Goal: Information Seeking & Learning: Learn about a topic

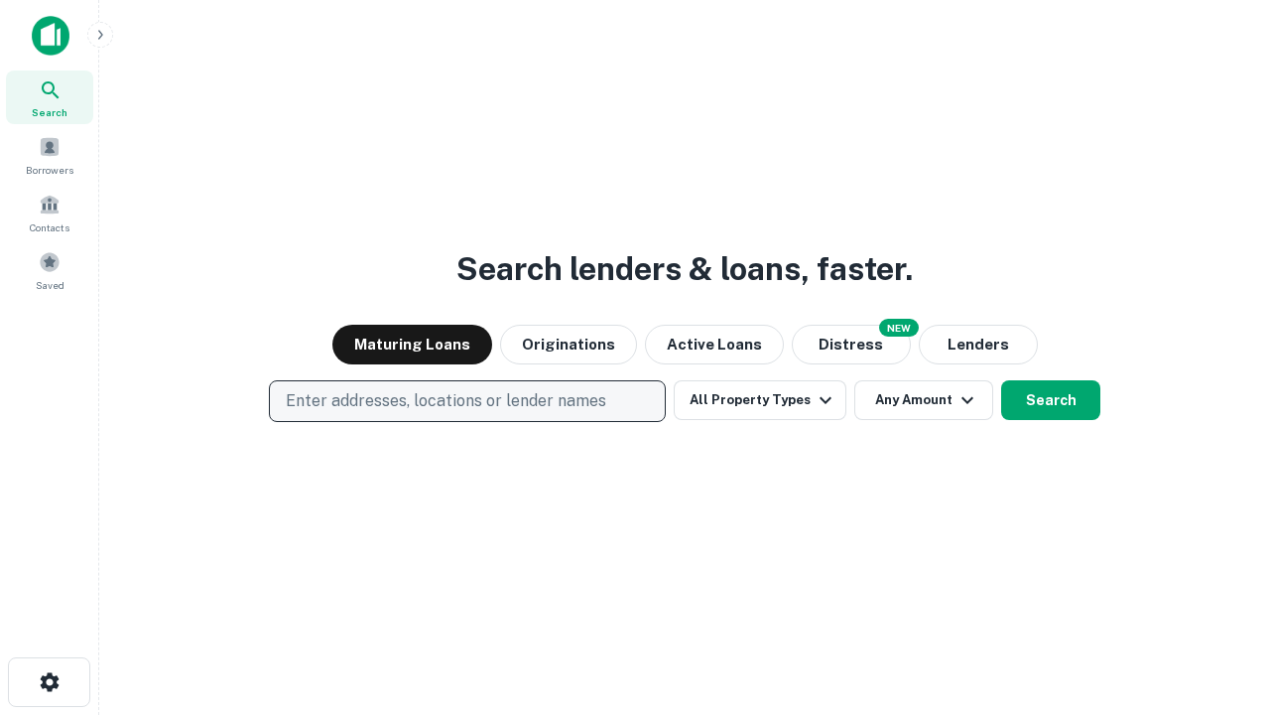
click at [466, 401] on p "Enter addresses, locations or lender names" at bounding box center [446, 401] width 321 height 24
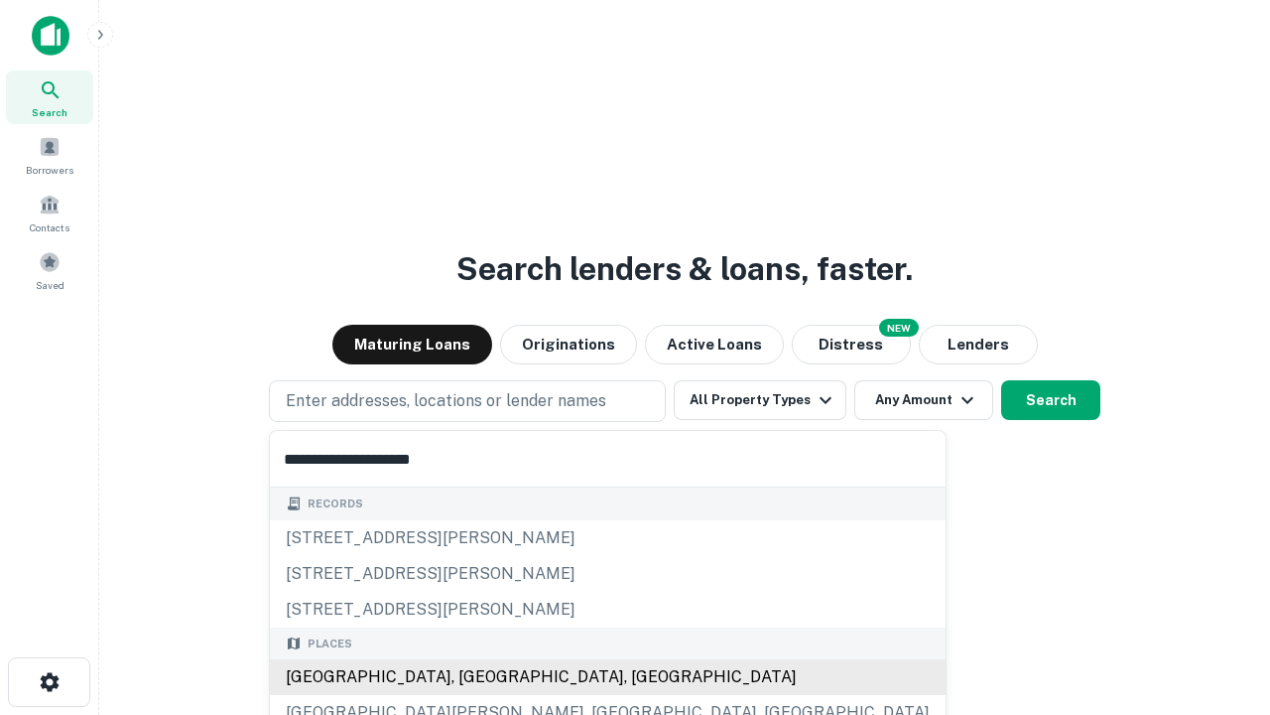
click at [474, 677] on div "[GEOGRAPHIC_DATA], [GEOGRAPHIC_DATA], [GEOGRAPHIC_DATA]" at bounding box center [608, 677] width 676 height 36
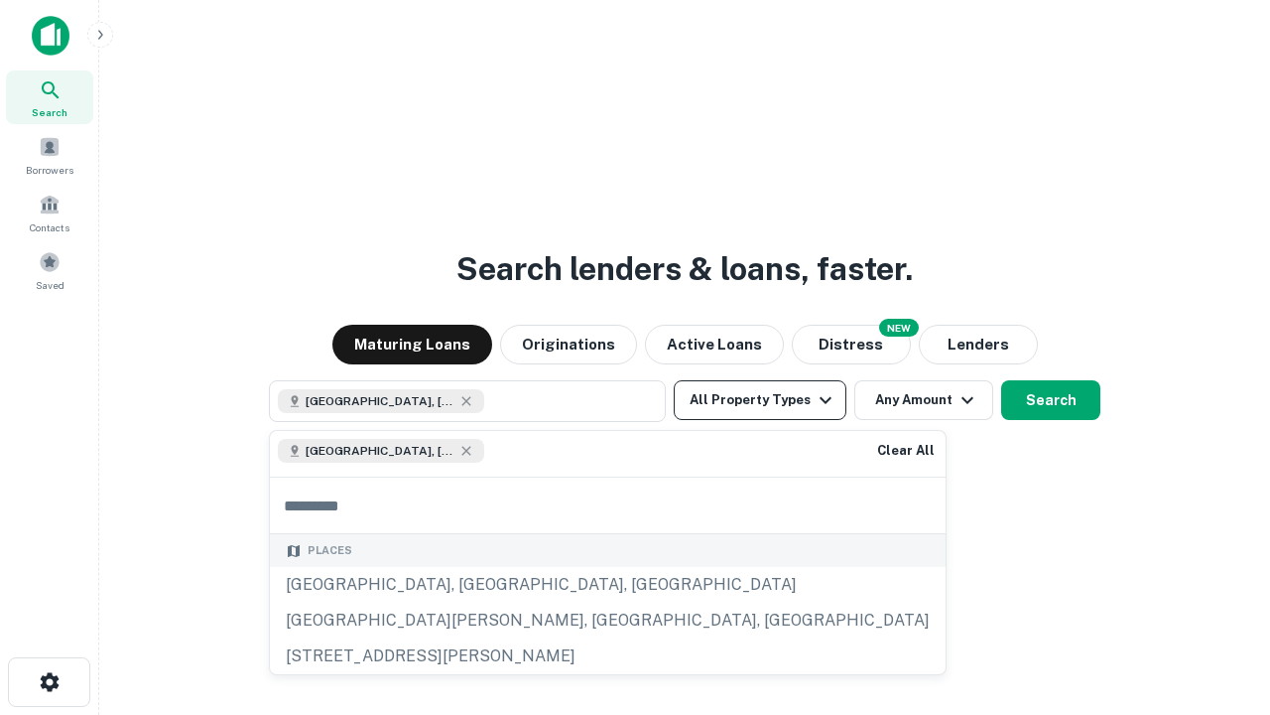
click at [760, 400] on button "All Property Types" at bounding box center [760, 400] width 173 height 40
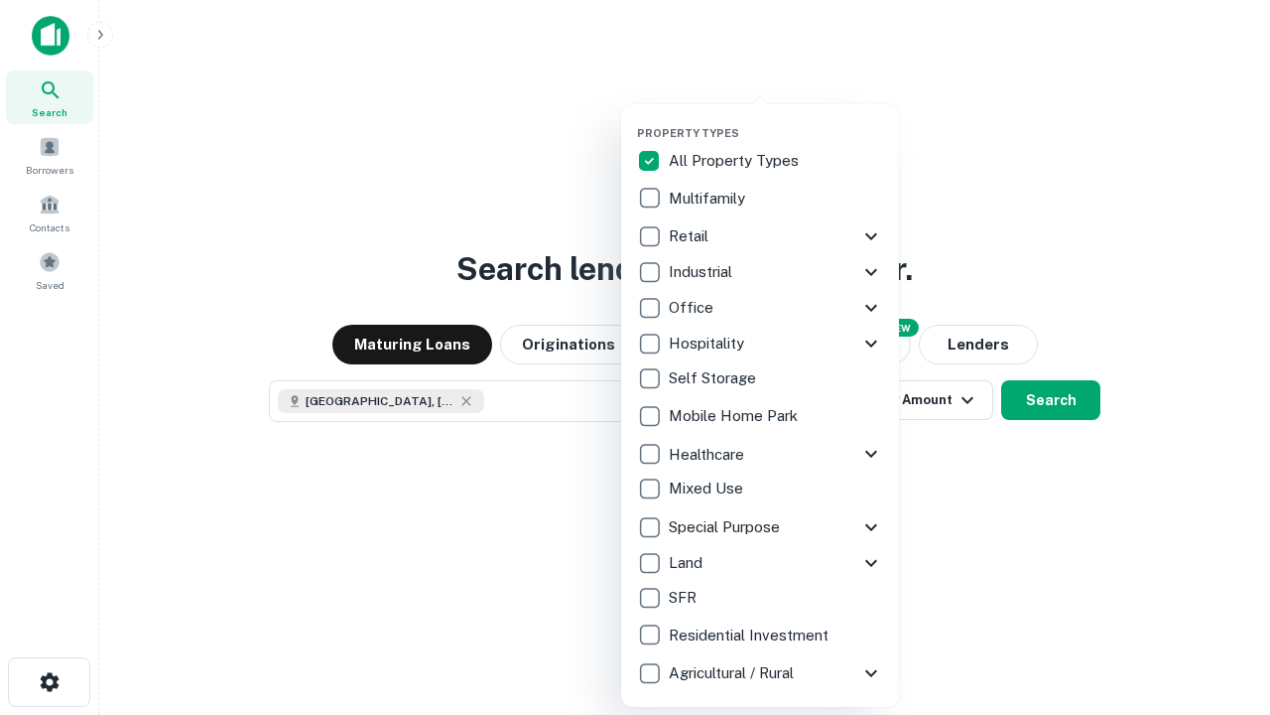
click at [776, 120] on button "button" at bounding box center [776, 120] width 278 height 1
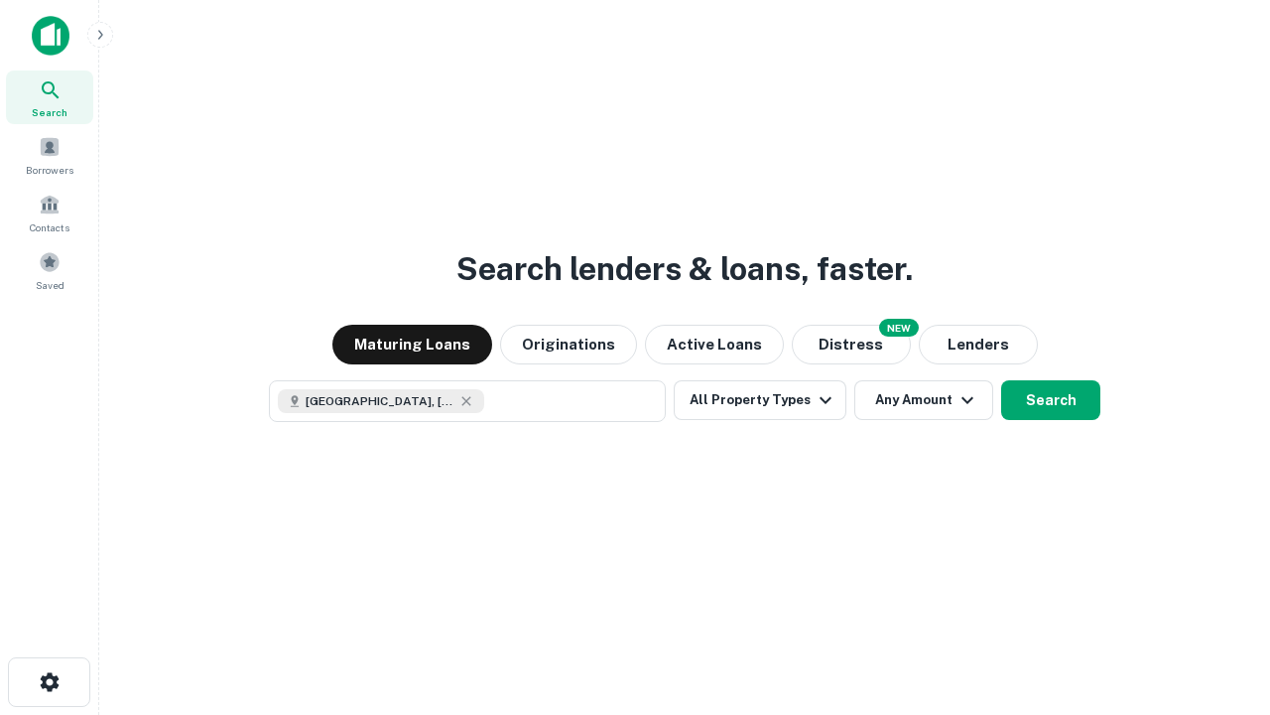
scroll to position [32, 0]
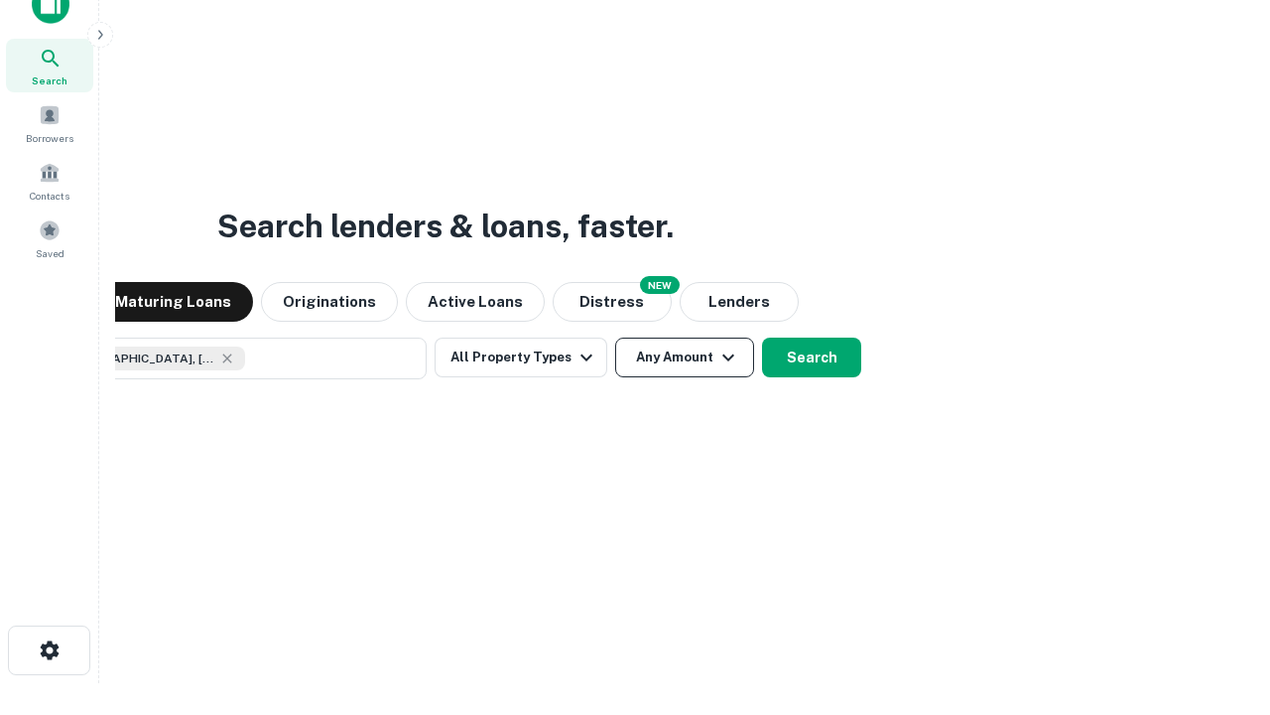
click at [615, 337] on button "Any Amount" at bounding box center [684, 357] width 139 height 40
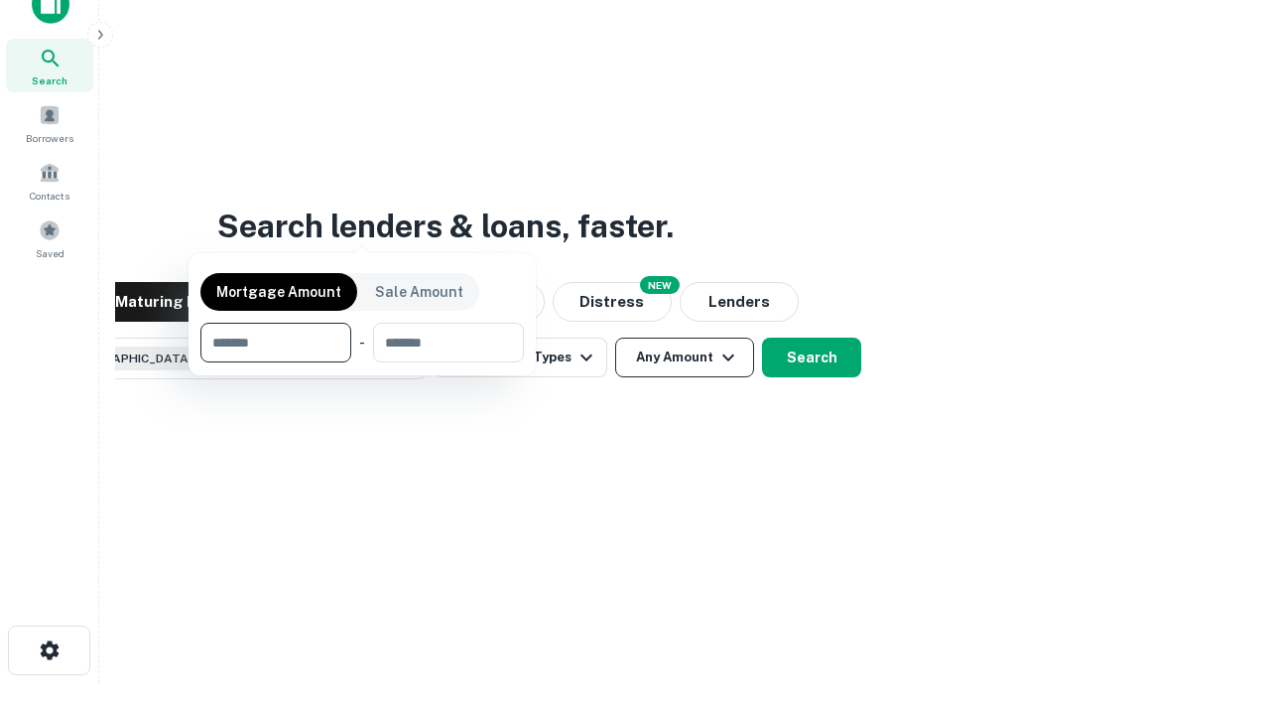
scroll to position [143, 562]
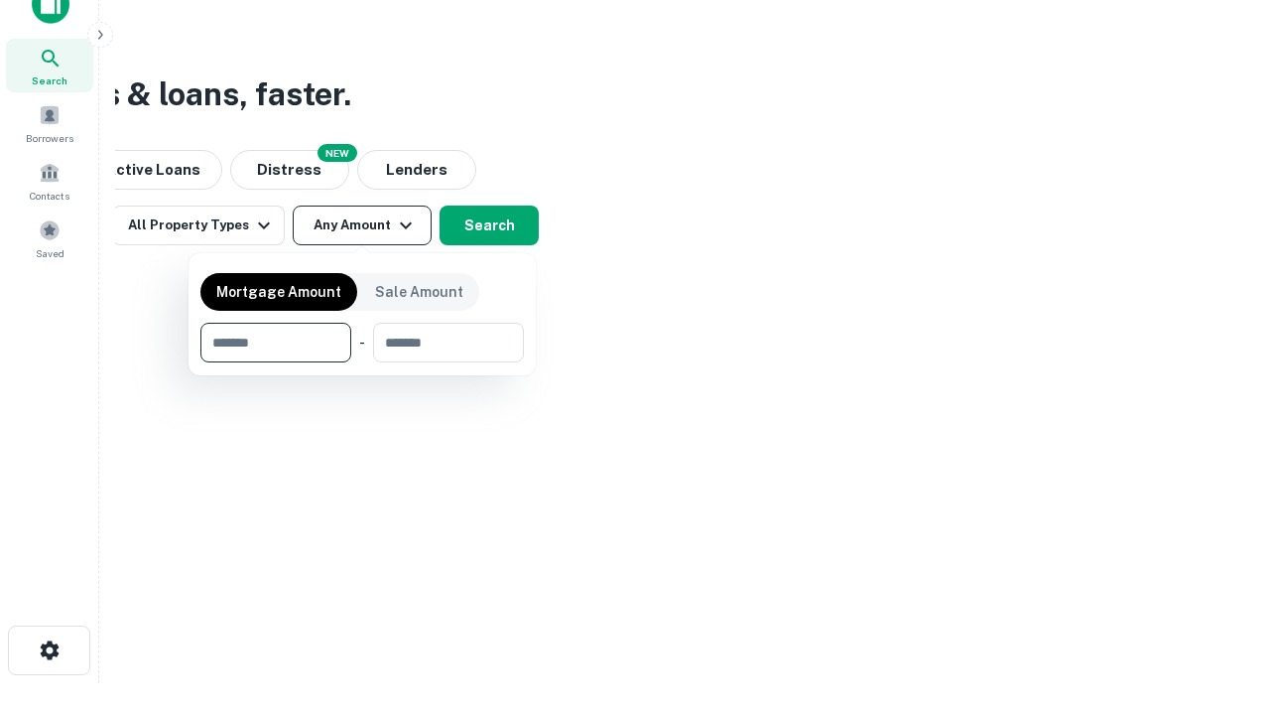
type input "*******"
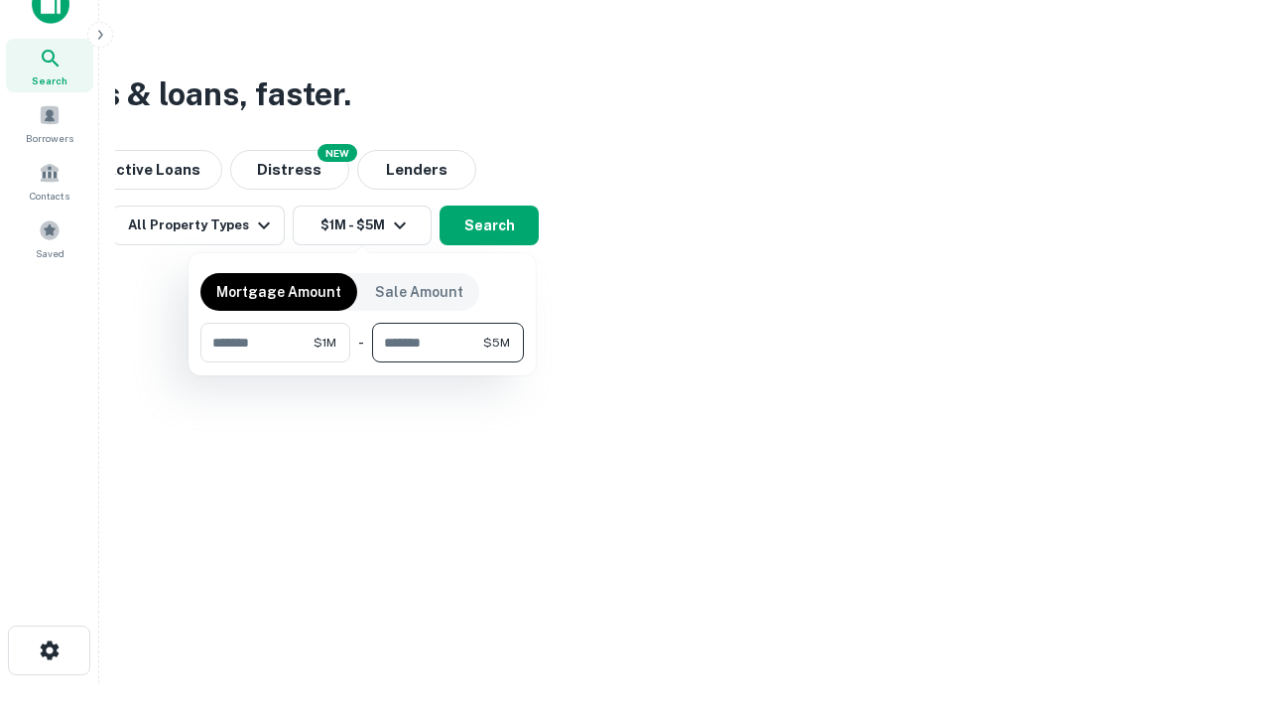
type input "*******"
click at [362, 362] on button "button" at bounding box center [362, 362] width 324 height 1
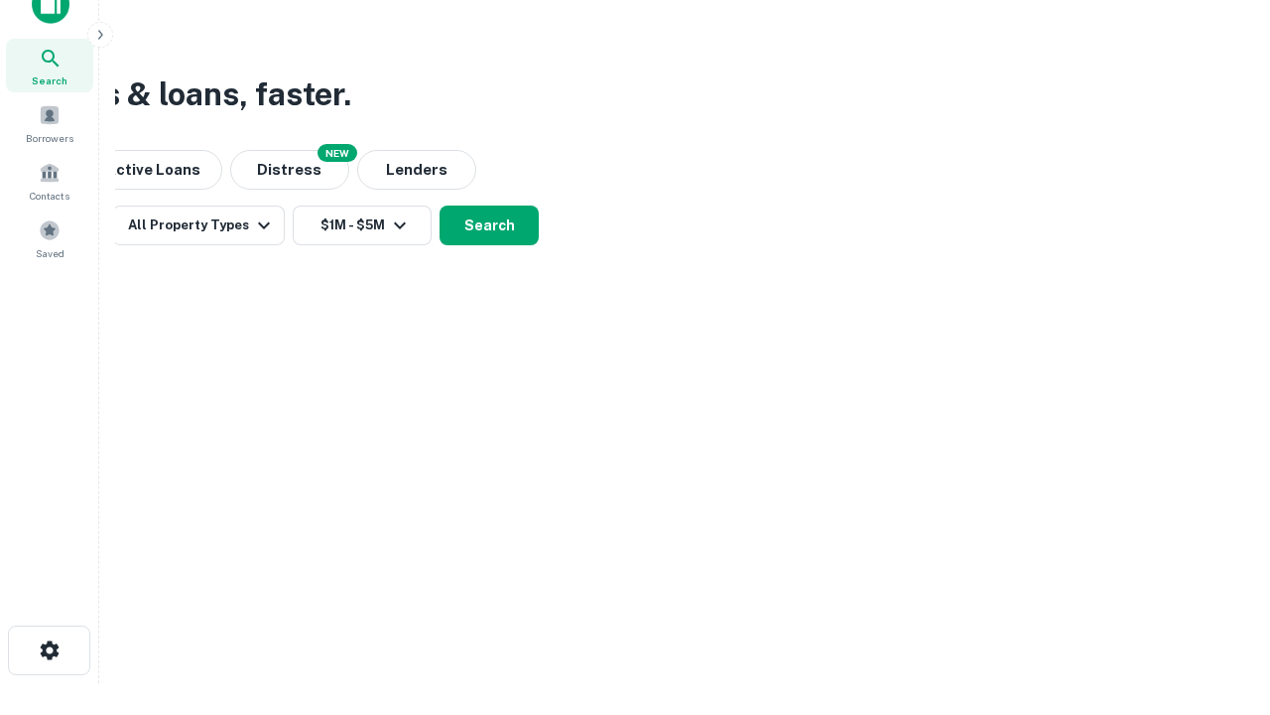
scroll to position [32, 0]
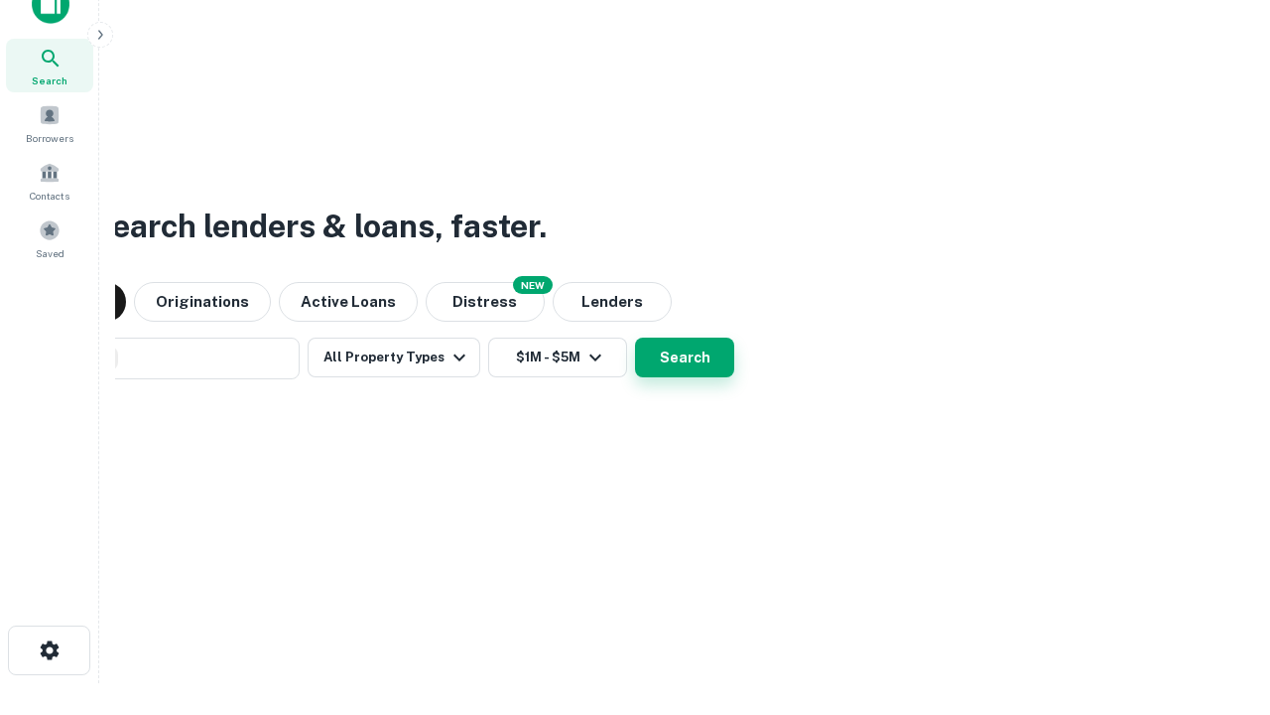
click at [635, 337] on button "Search" at bounding box center [684, 357] width 99 height 40
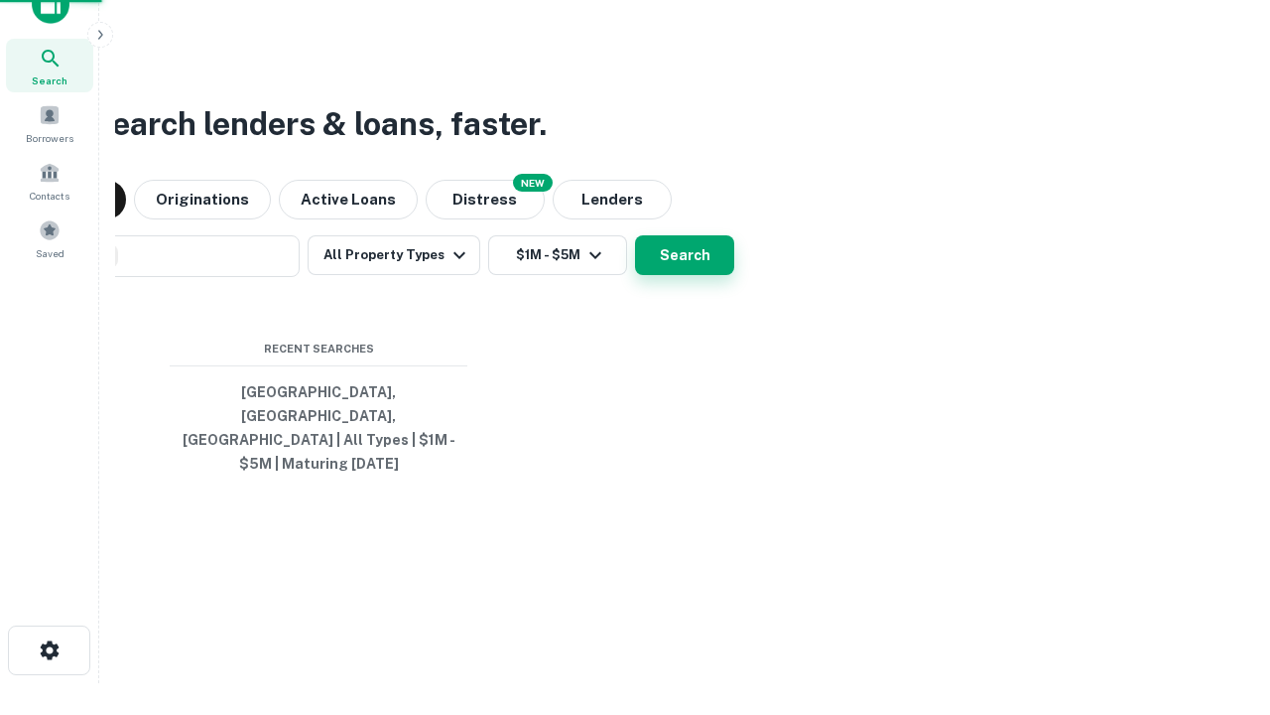
scroll to position [65, 562]
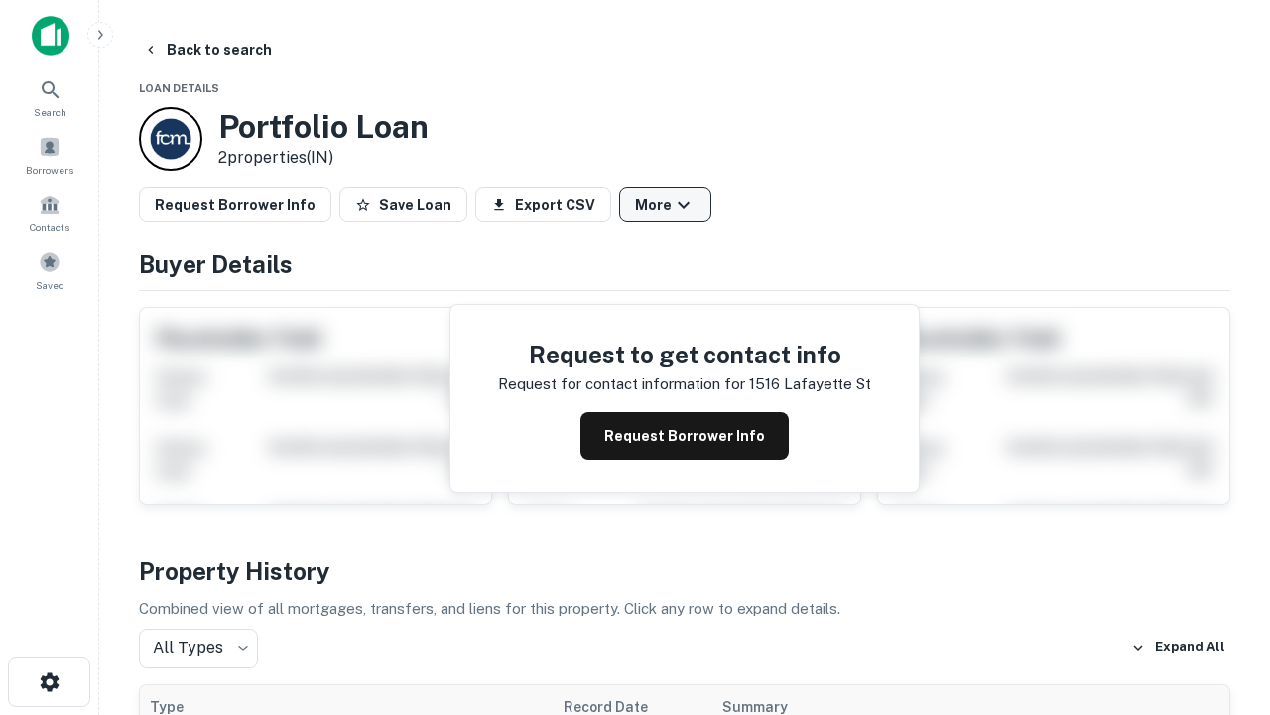
click at [665, 204] on button "More" at bounding box center [665, 205] width 92 height 36
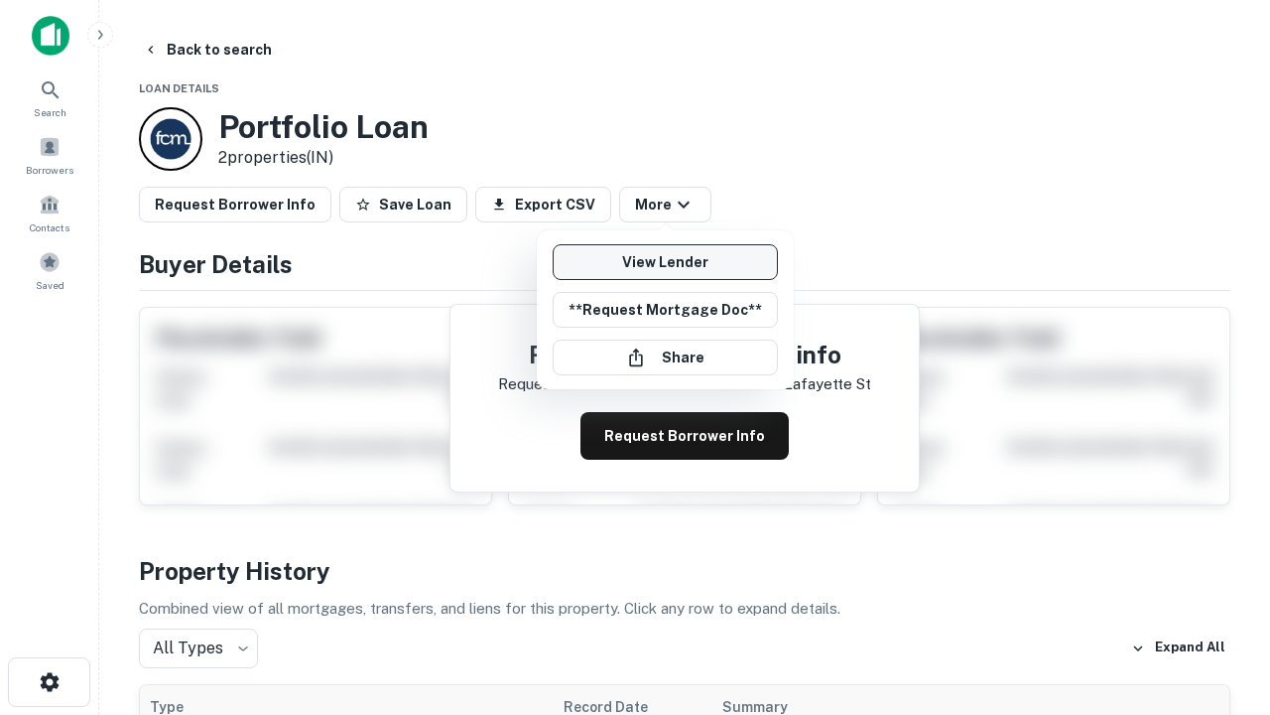
click at [665, 262] on link "View Lender" at bounding box center [665, 262] width 225 height 36
